Goal: Transaction & Acquisition: Purchase product/service

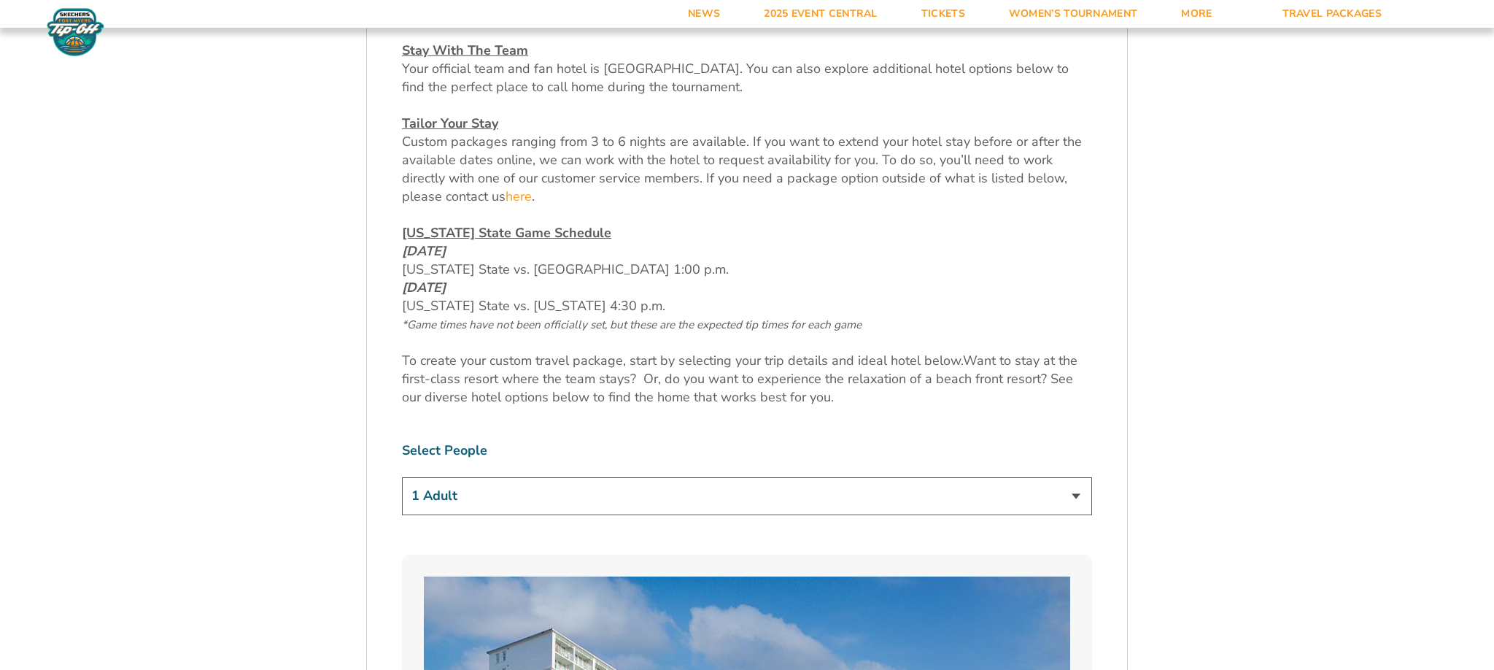
scroll to position [664, 0]
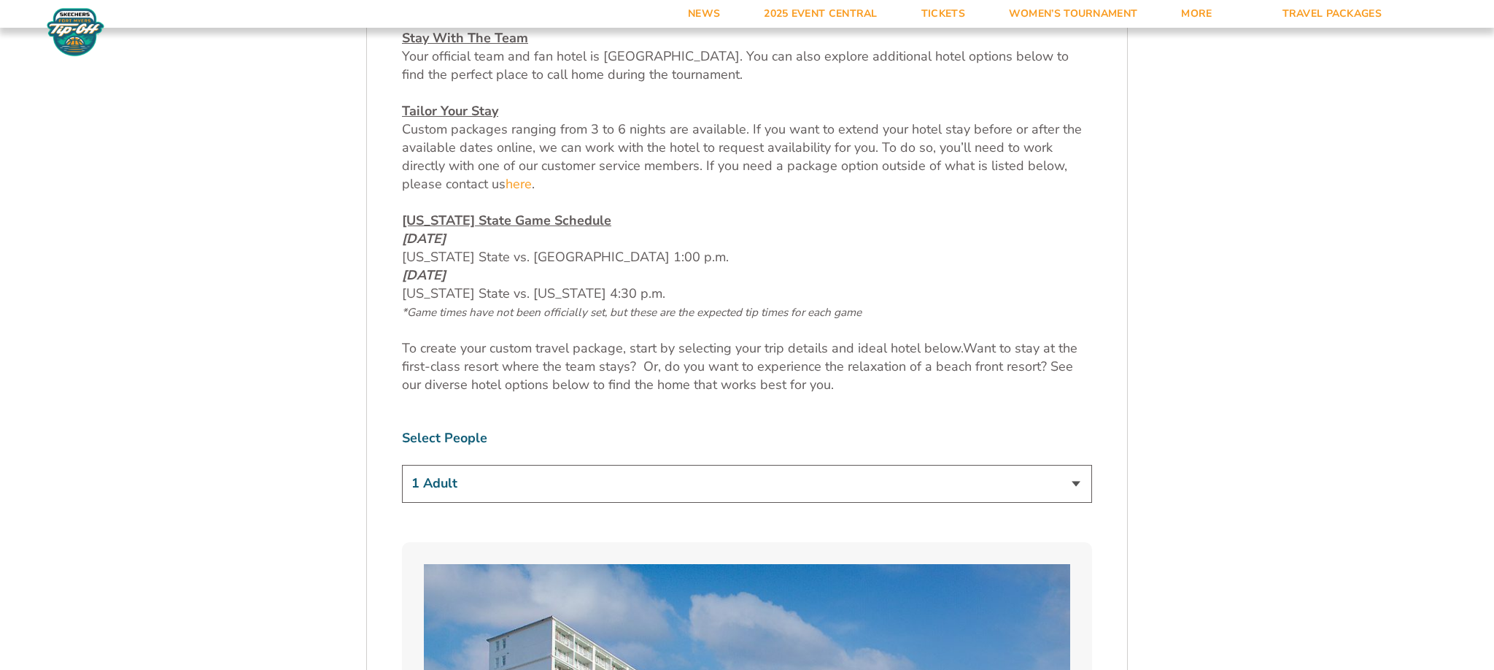
select select "2 Adults"
click option "2 Adults" at bounding box center [0, 0] width 0 height 0
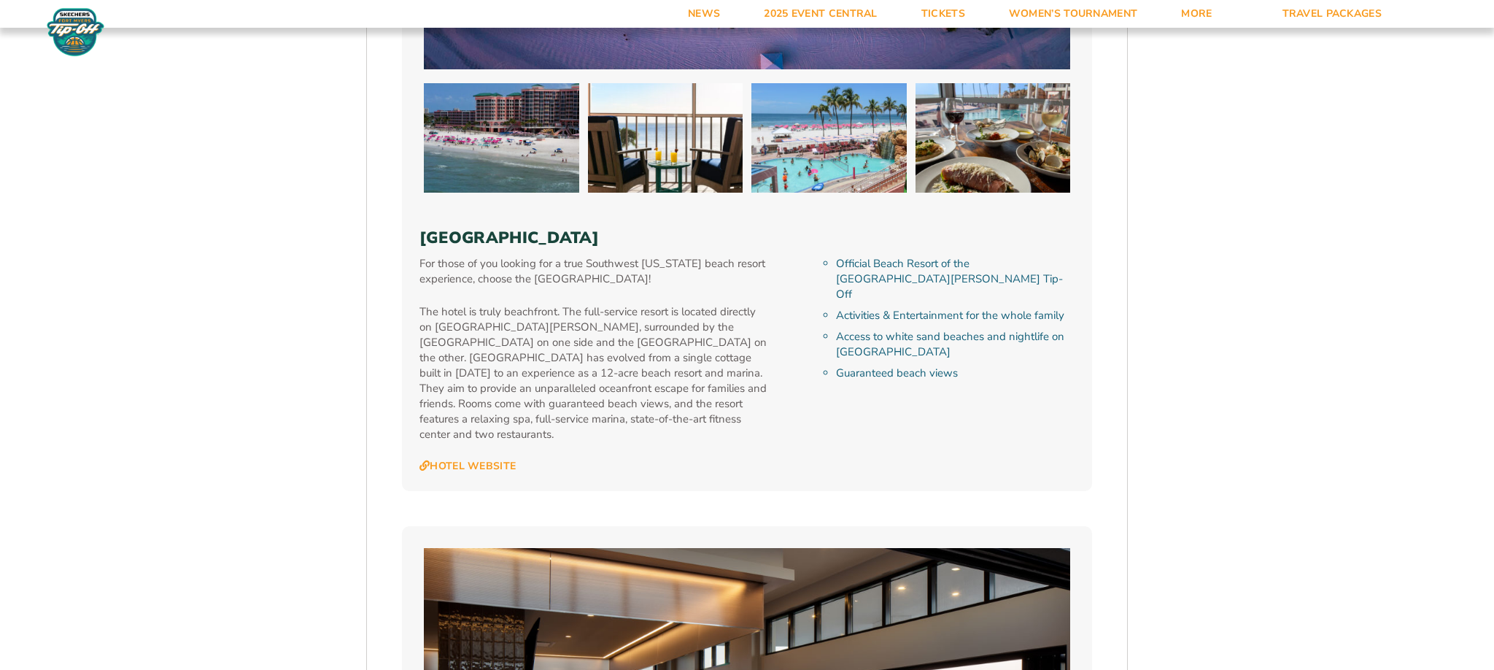
scroll to position [3324, 0]
click option "4 Nights" at bounding box center [0, 0] width 0 height 0
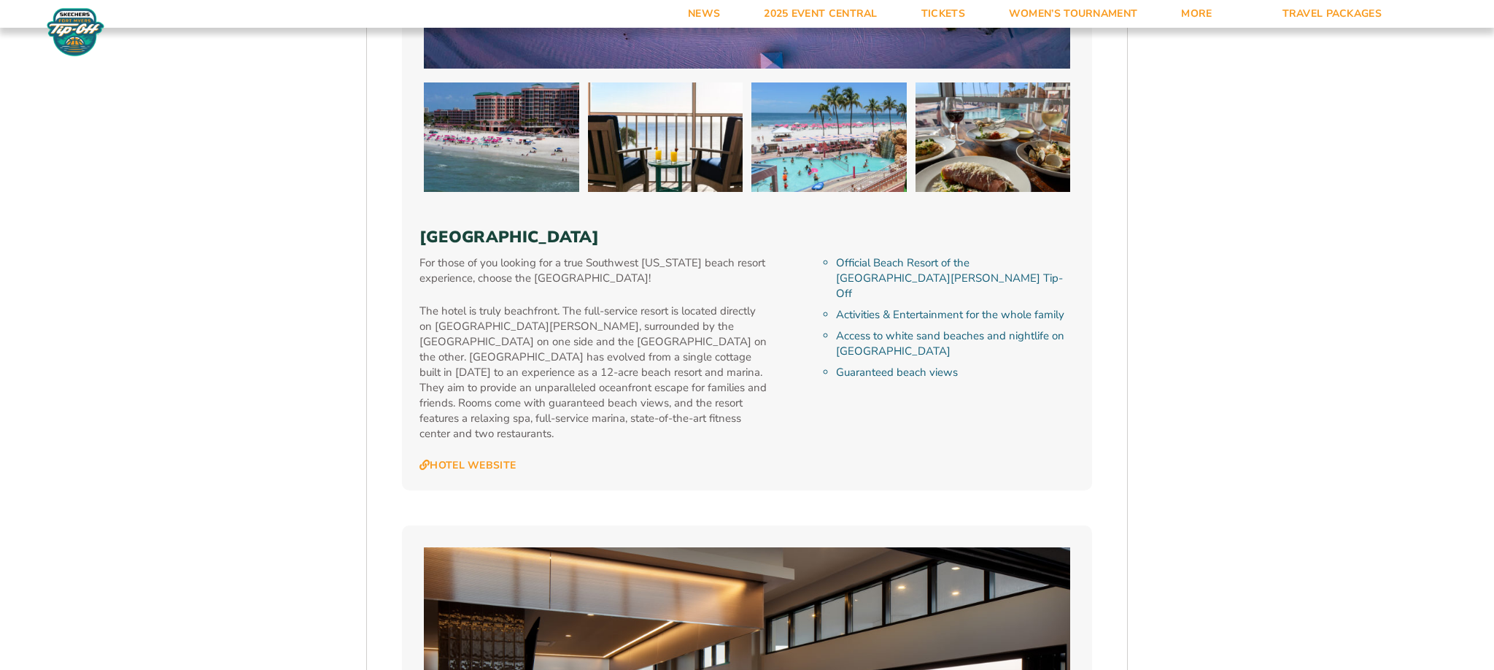
select select "5 Nights"
click option "5 Nights" at bounding box center [0, 0] width 0 height 0
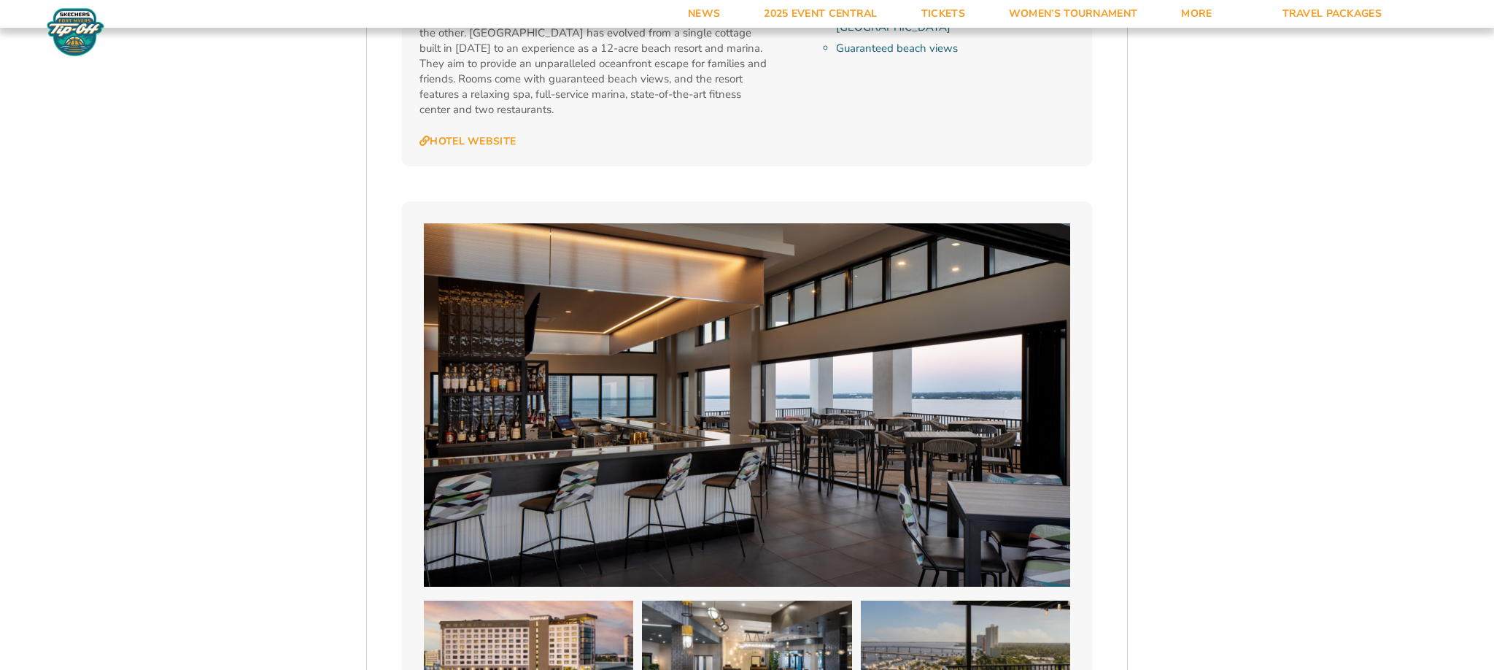
scroll to position [3650, 0]
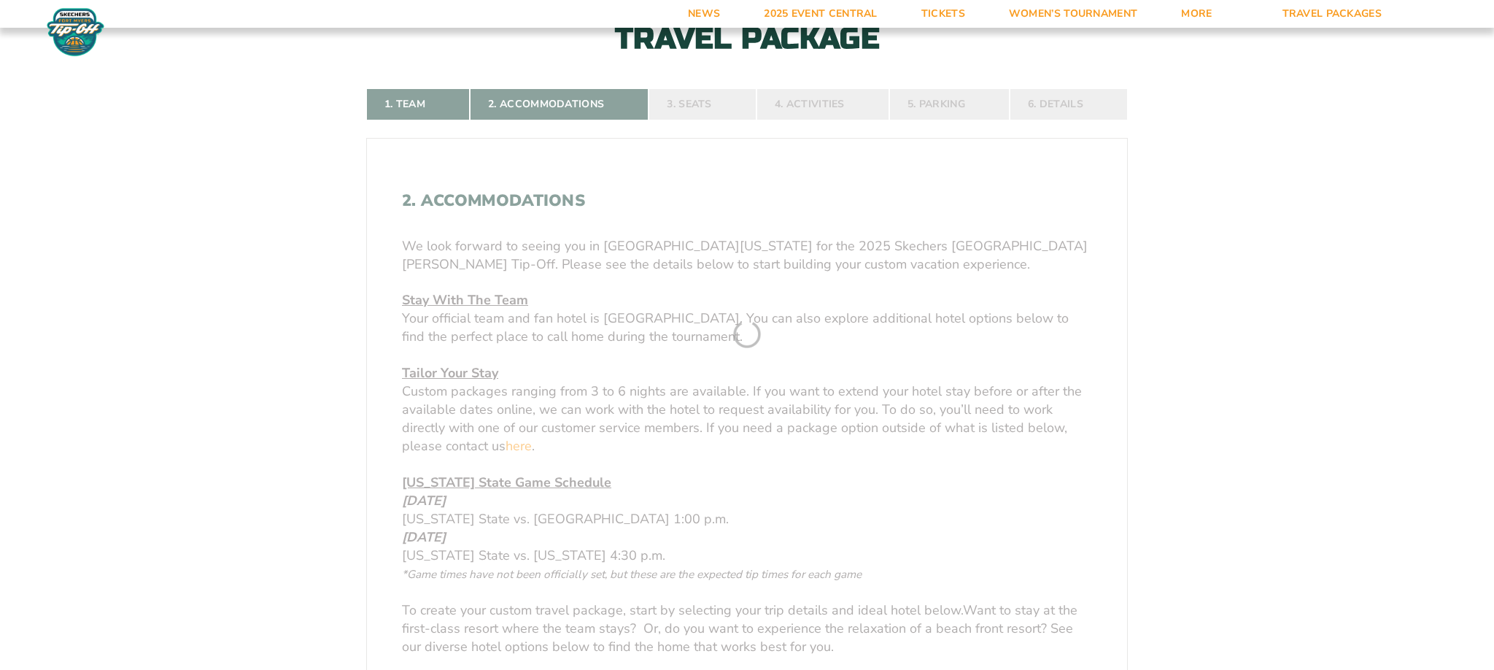
scroll to position [282, 0]
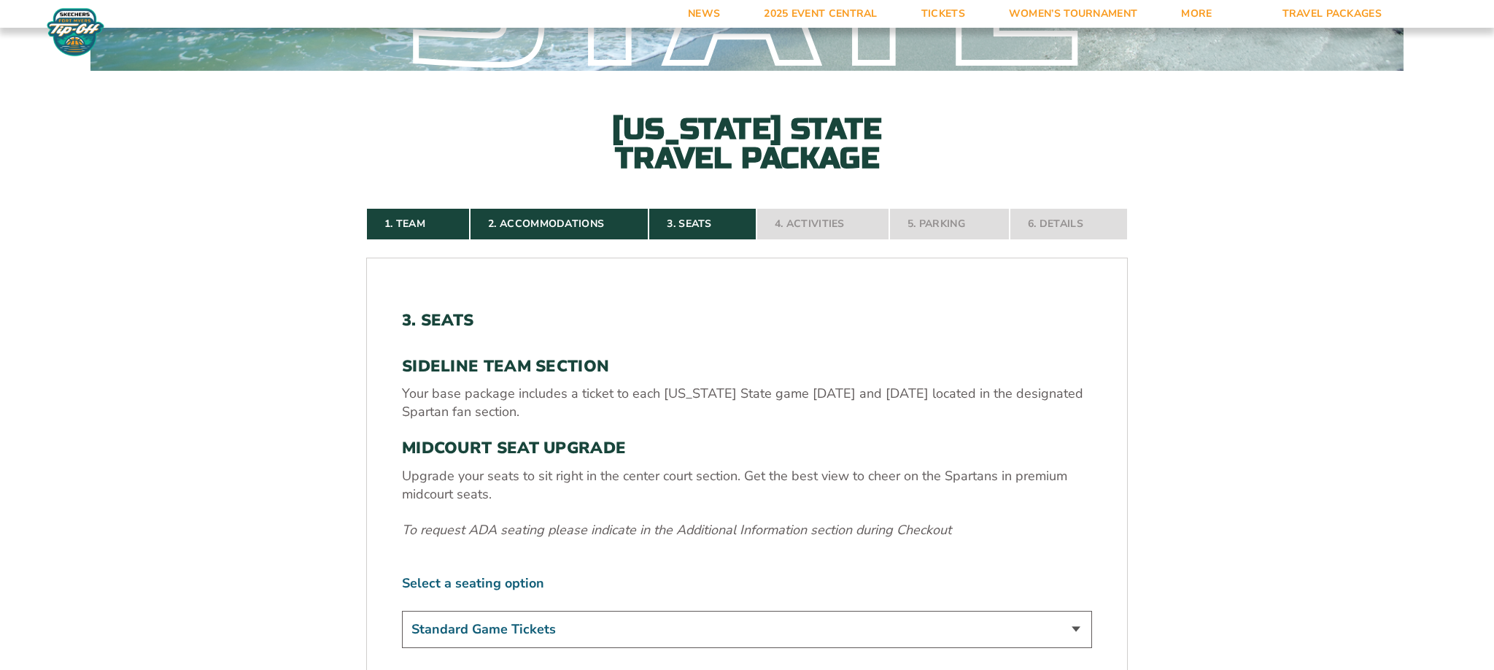
select select "Midcourt Seat Upgrade"
click option "Midcourt Seat Upgrade (+$140 per person)" at bounding box center [0, 0] width 0 height 0
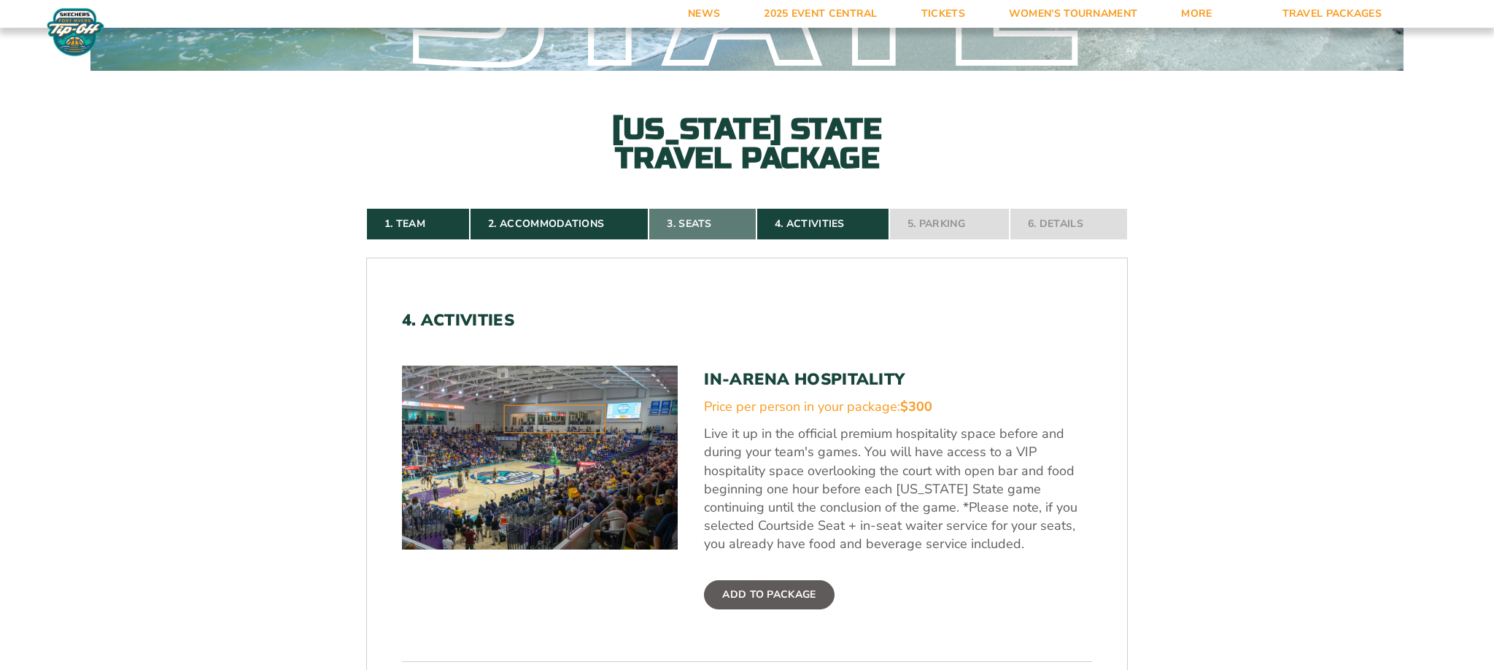
click at [710, 208] on link "3. Seats" at bounding box center [701, 224] width 107 height 32
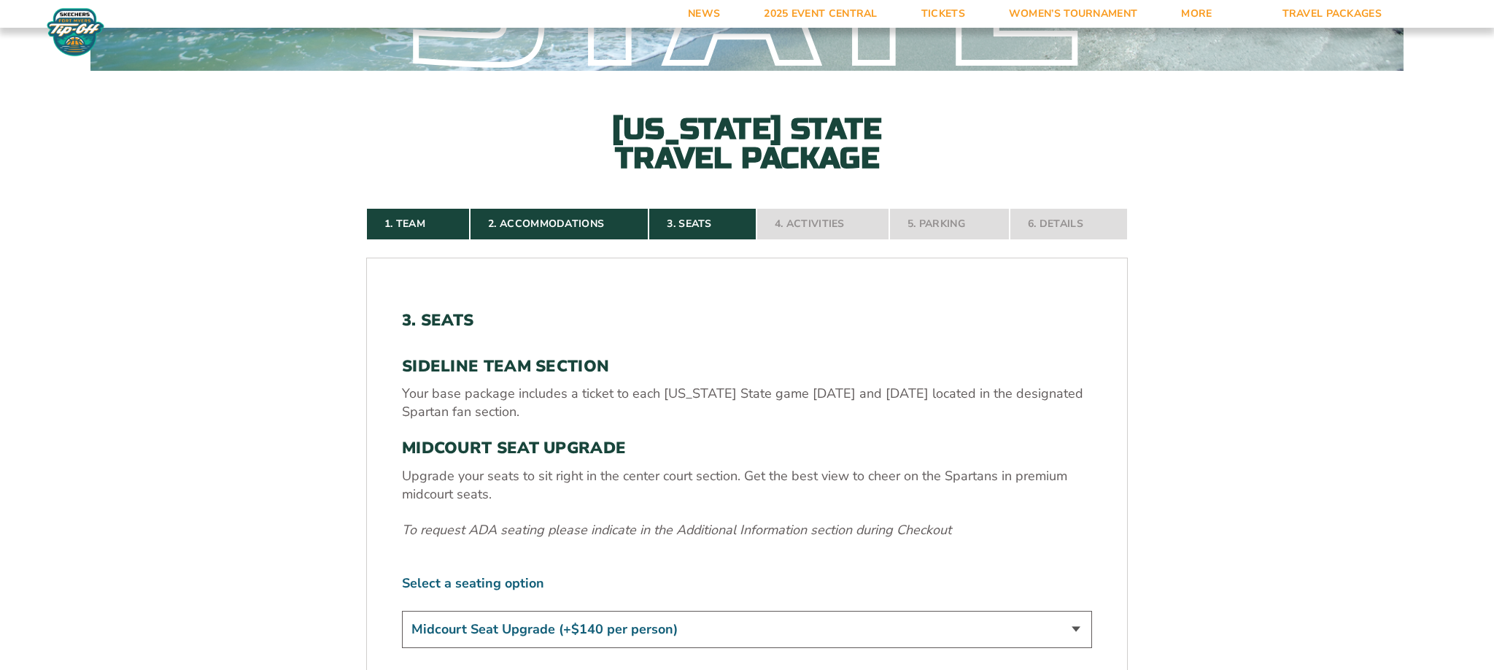
click option "Midcourt Seat Upgrade (+$140 per person)" at bounding box center [0, 0] width 0 height 0
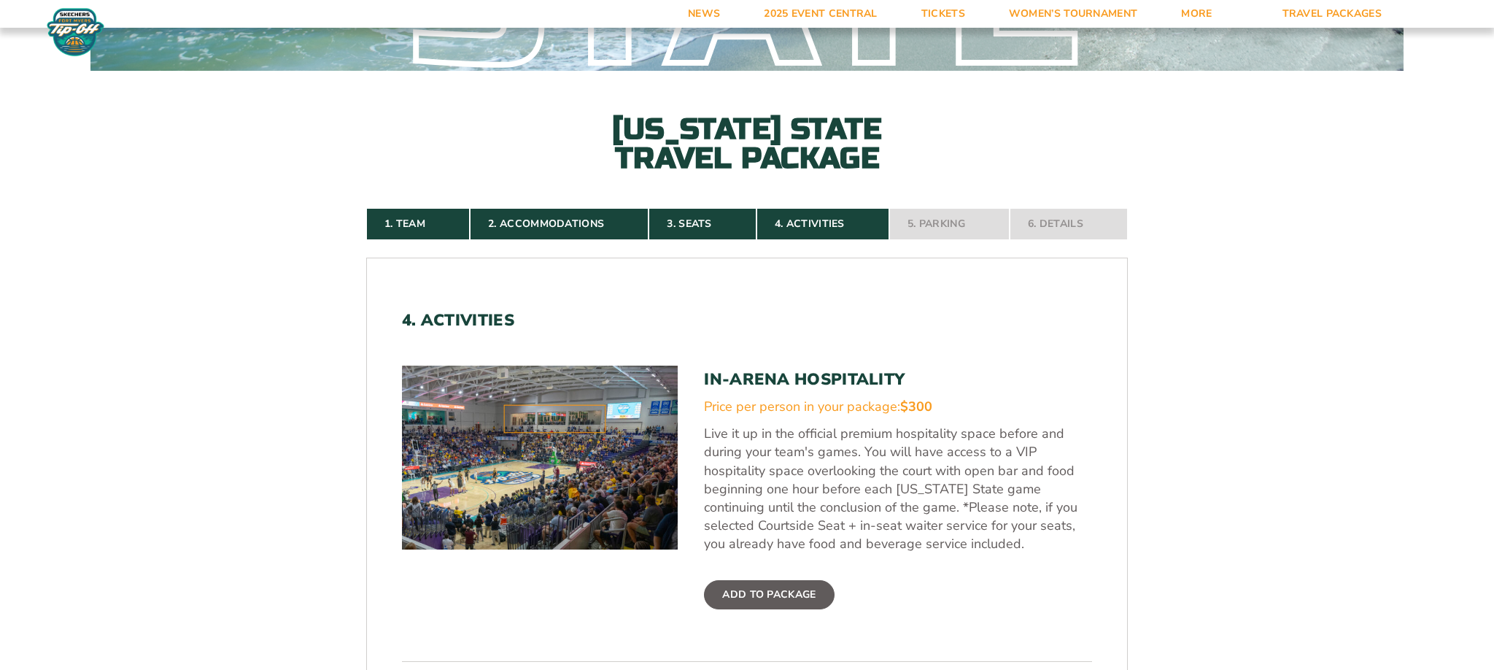
click at [753, 580] on label "Add To Package" at bounding box center [769, 594] width 130 height 29
click at [0, 0] on input "Add To Package" at bounding box center [0, 0] width 0 height 0
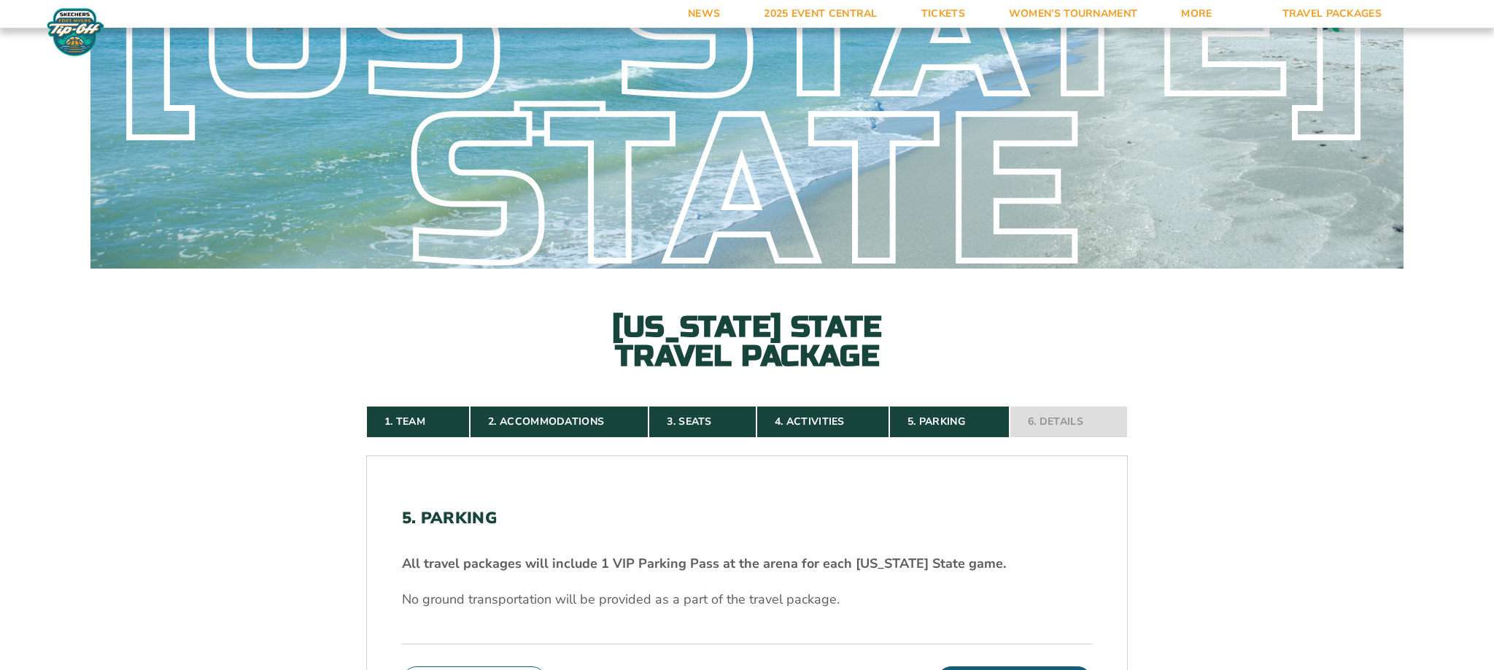
scroll to position [69, 0]
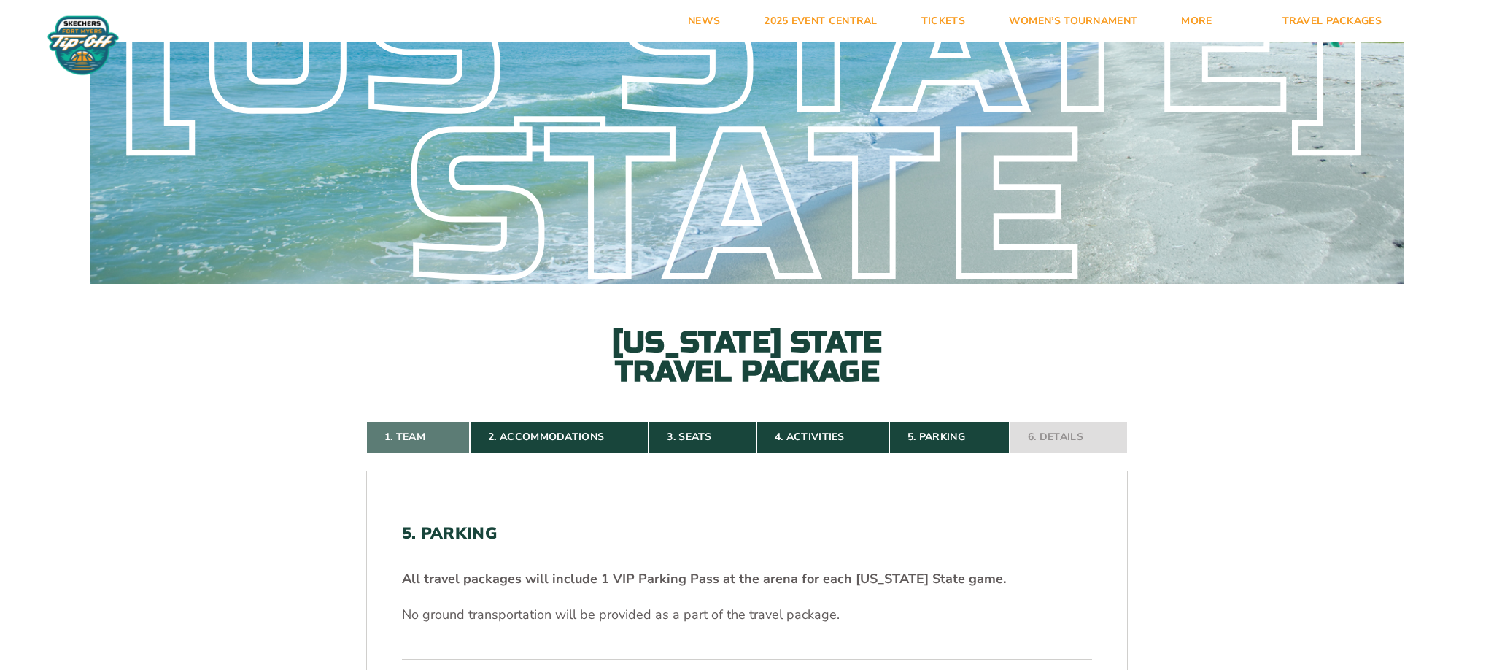
click at [470, 421] on link "1. Team" at bounding box center [418, 437] width 104 height 32
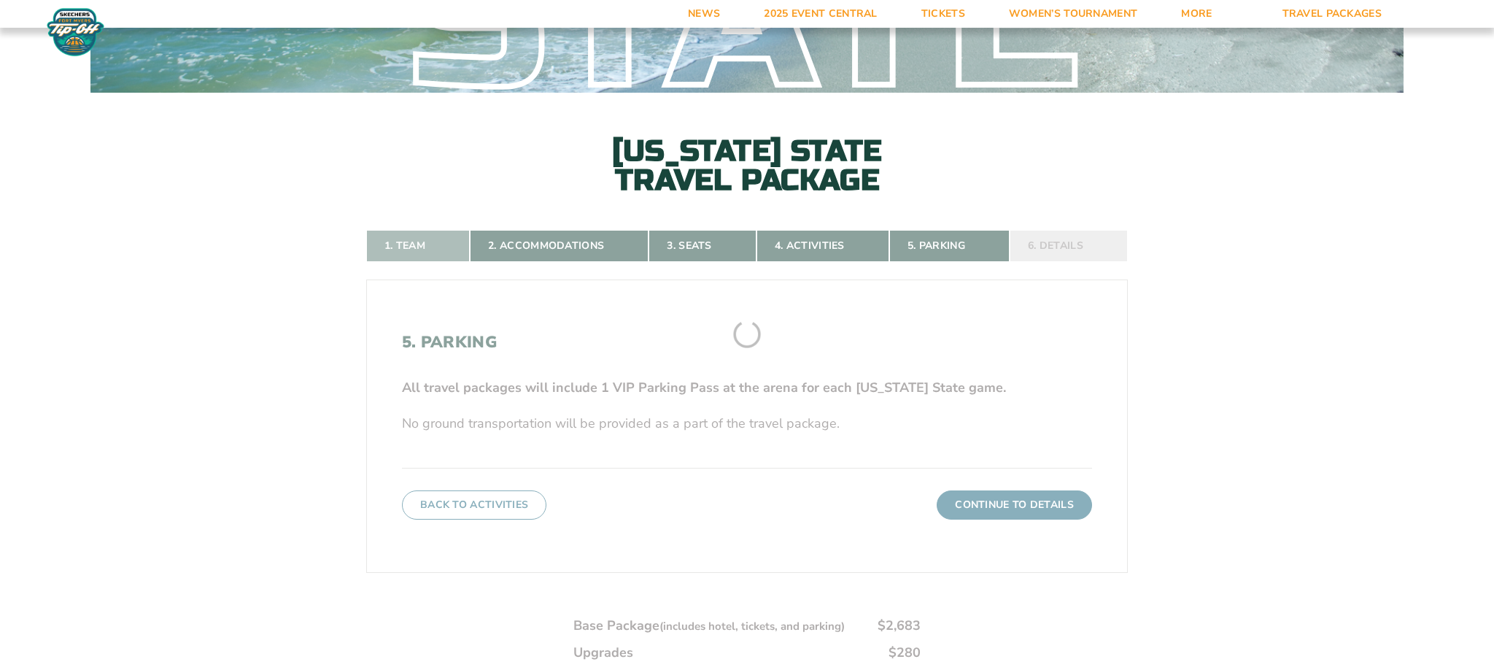
scroll to position [282, 0]
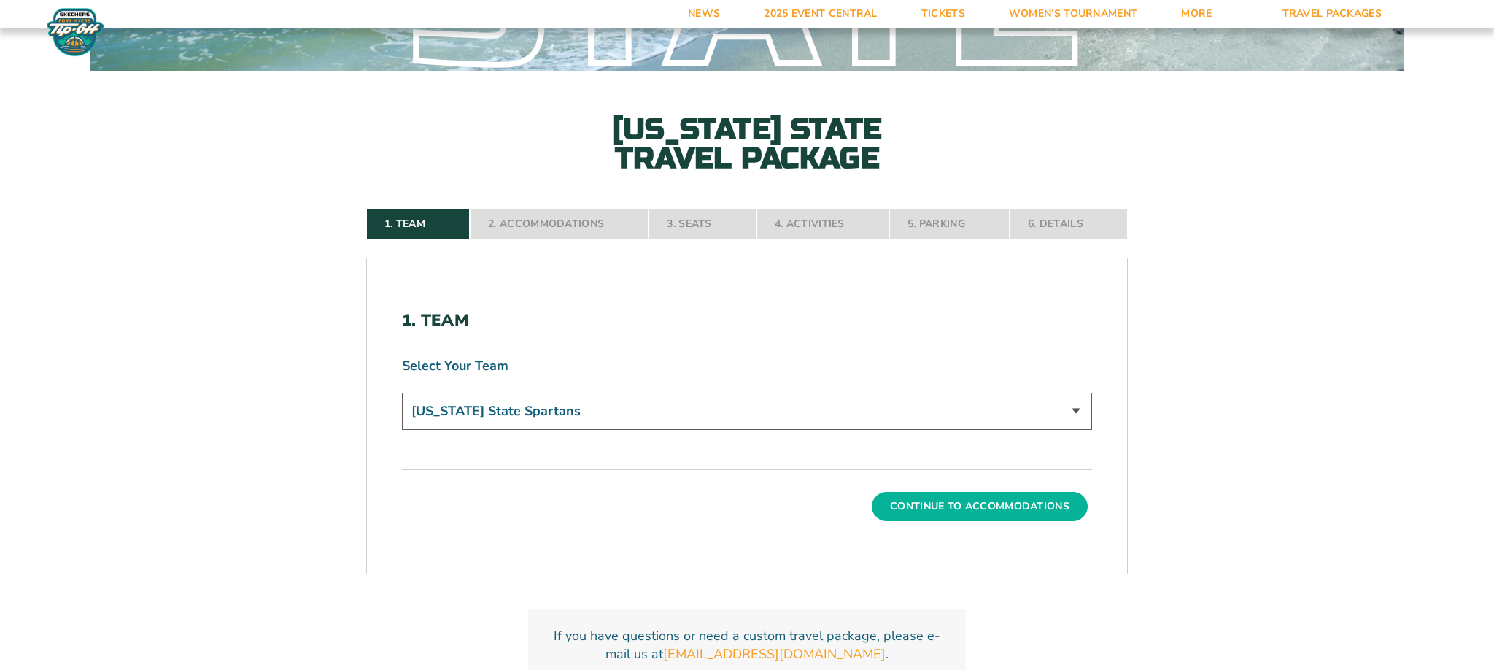
click at [934, 492] on button "Continue To Accommodations" at bounding box center [980, 506] width 216 height 29
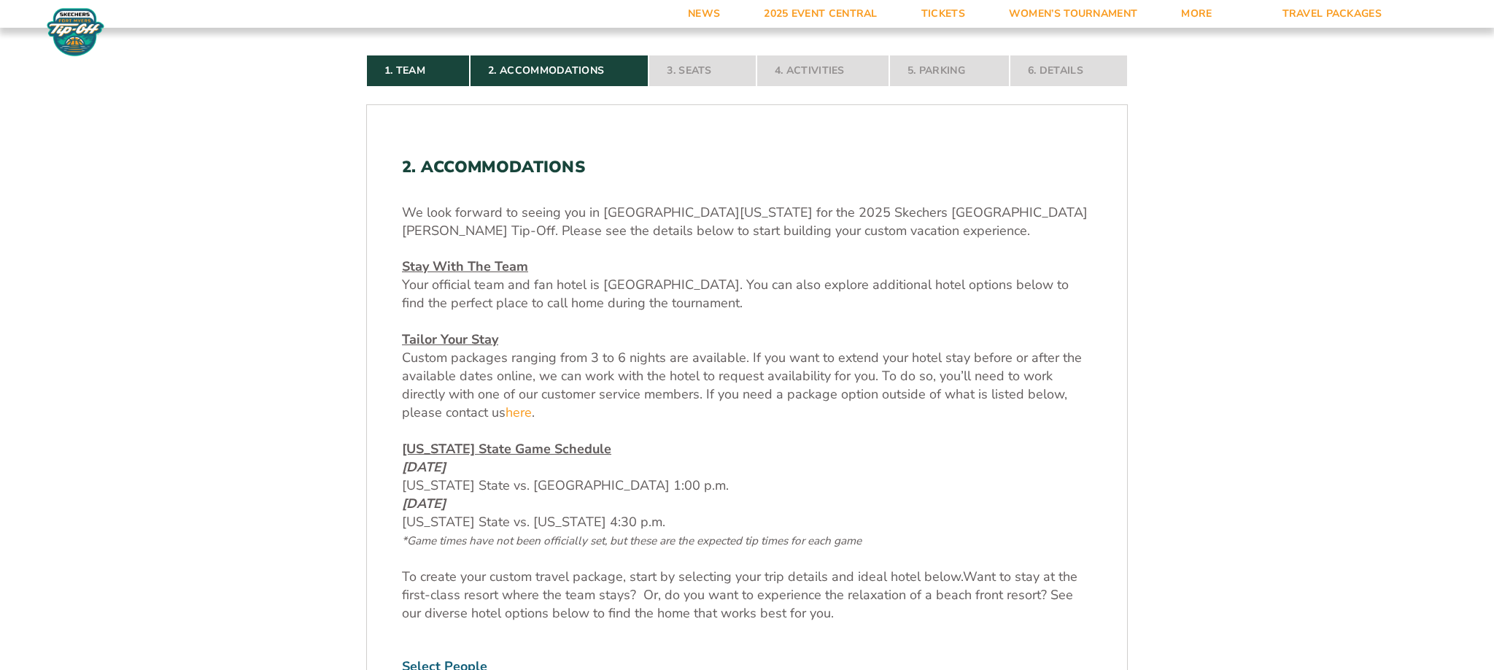
scroll to position [431, 0]
